Goal: Task Accomplishment & Management: Manage account settings

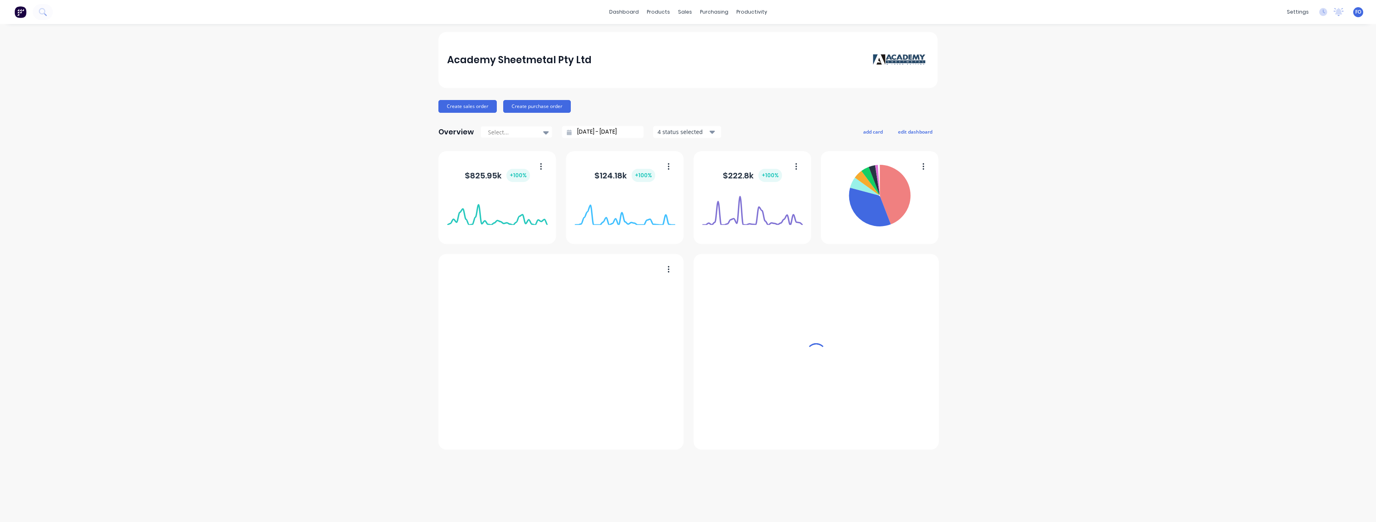
click at [1245, 230] on div "Academy Sheetmetal Pty Ltd Create sales order Create purchase order Overview Se…" at bounding box center [688, 273] width 1376 height 482
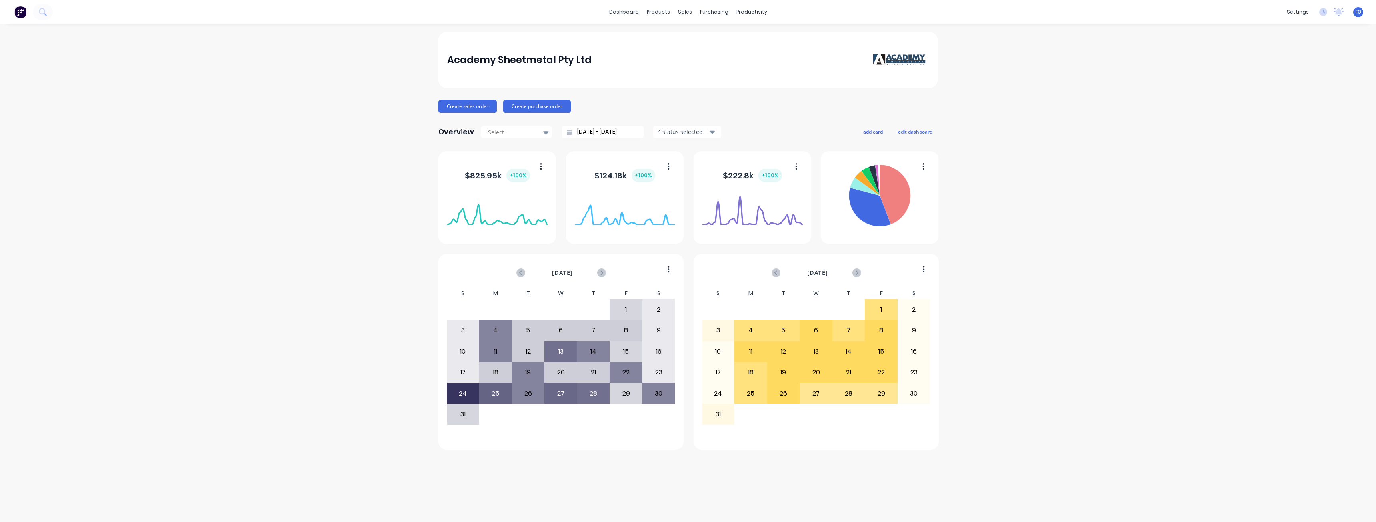
click at [1362, 13] on div "FO Academy Sheetmetal Pty Ltd Factory Onboarding Administrator Profile Sign out" at bounding box center [1358, 12] width 10 height 10
click at [1360, 13] on span "FO" at bounding box center [1358, 11] width 6 height 7
click at [1294, 102] on div "Sign out" at bounding box center [1290, 100] width 22 height 7
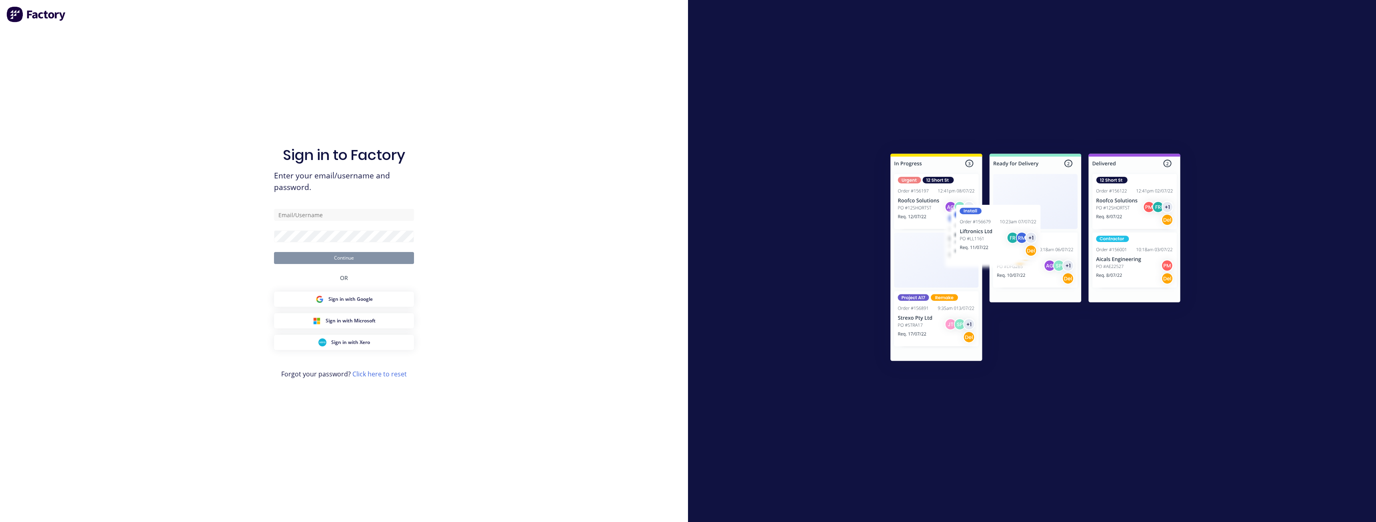
drag, startPoint x: 214, startPoint y: 445, endPoint x: 234, endPoint y: 364, distance: 82.7
click at [214, 445] on div "Sign in to Factory Enter your email/username and password. Continue OR Sign in …" at bounding box center [344, 261] width 688 height 522
click at [317, 218] on input "text" at bounding box center [344, 215] width 140 height 12
type input "t"
type input "[PERSON_NAME][EMAIL_ADDRESS][DOMAIN_NAME]"
